Goal: Check status: Check status

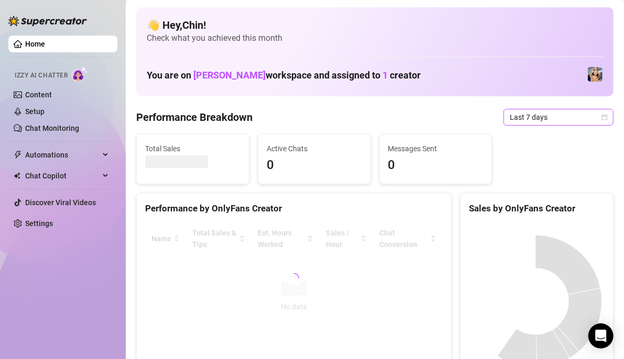
click at [594, 122] on span "Last 7 days" at bounding box center [558, 117] width 97 height 16
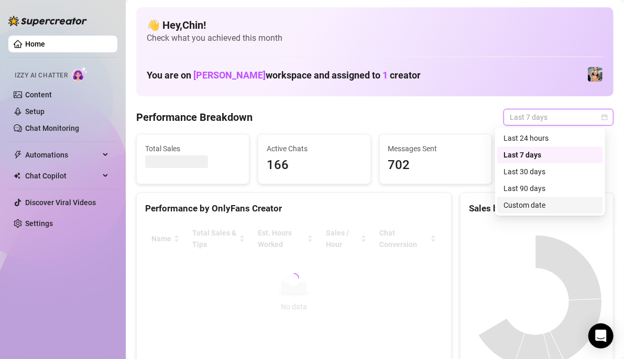
click at [532, 210] on div "Custom date" at bounding box center [549, 206] width 93 height 12
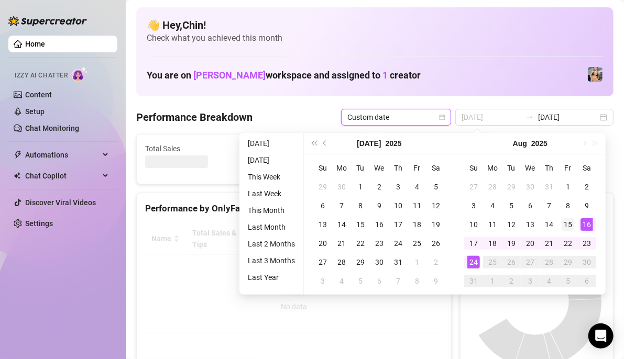
type input "[DATE]"
click at [572, 224] on div "15" at bounding box center [568, 224] width 13 height 13
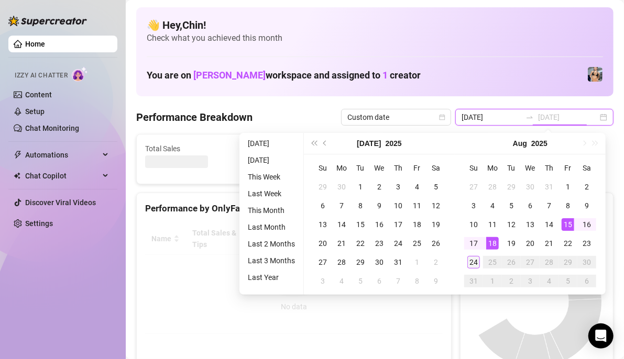
type input "[DATE]"
click at [470, 258] on div "24" at bounding box center [473, 262] width 13 height 13
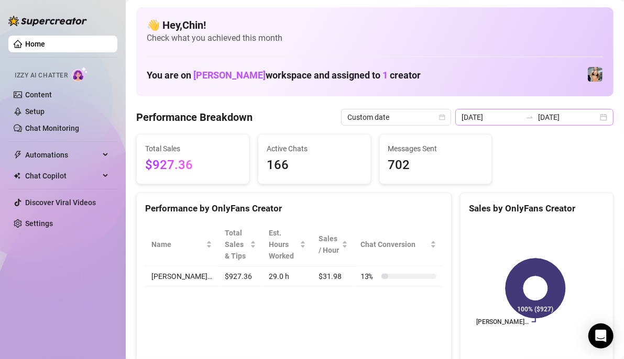
click at [597, 112] on div "[DATE] [DATE]" at bounding box center [534, 117] width 158 height 17
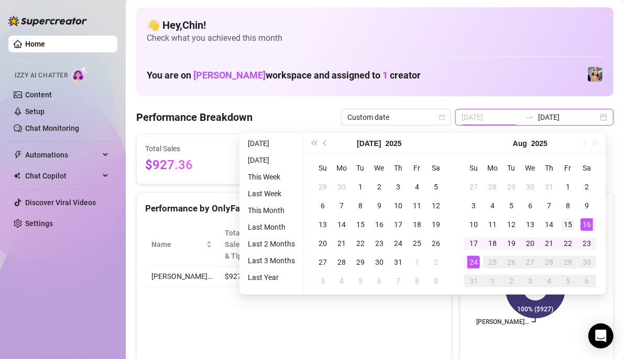
type input "[DATE]"
click at [572, 222] on div "15" at bounding box center [568, 224] width 13 height 13
type input "[DATE]"
click at [471, 259] on div "24" at bounding box center [473, 262] width 13 height 13
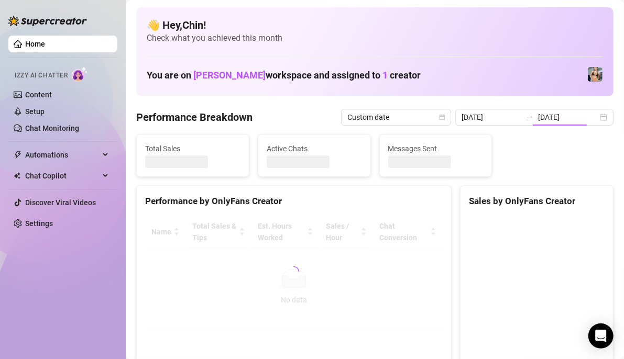
type input "[DATE]"
